Goal: Task Accomplishment & Management: Use online tool/utility

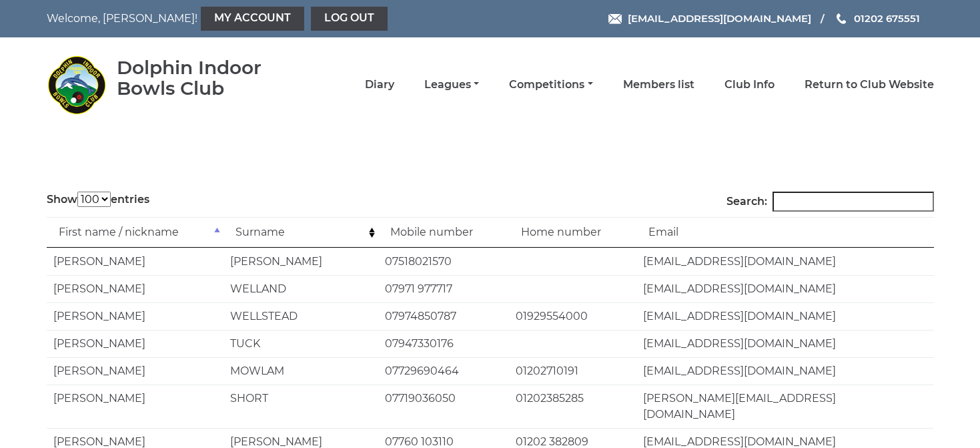
select select "100"
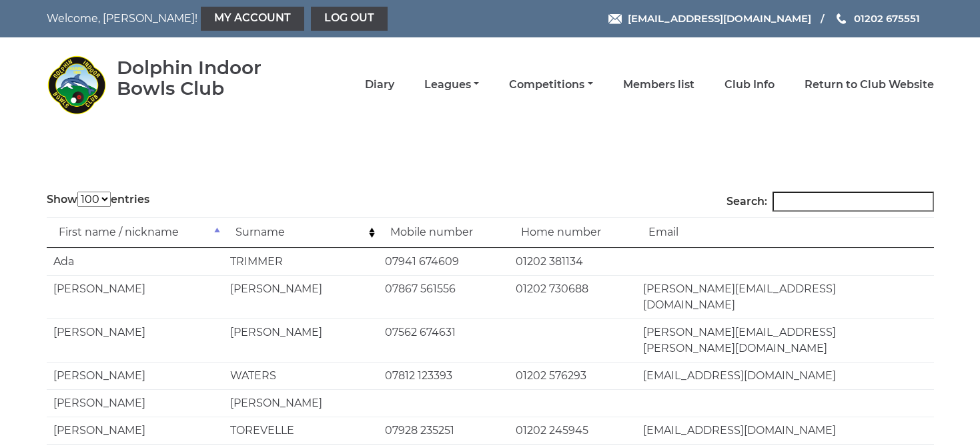
select select "100"
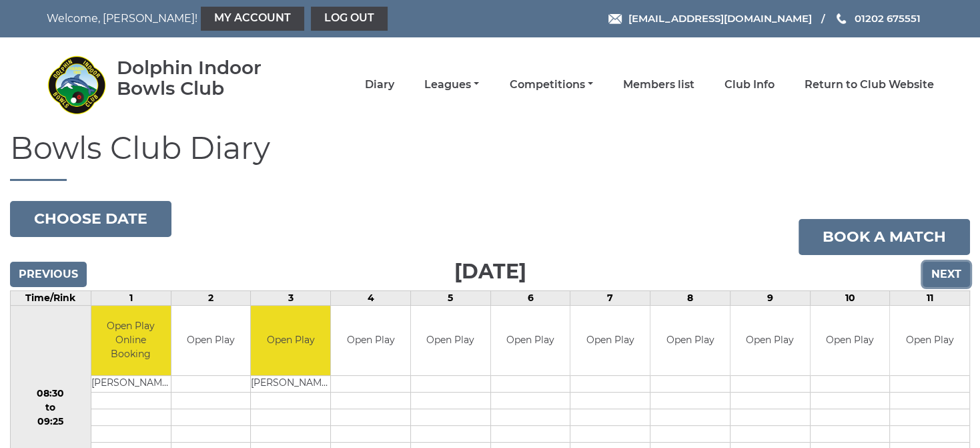
click at [938, 267] on input "Next" at bounding box center [945, 273] width 47 height 25
